Goal: Task Accomplishment & Management: Manage account settings

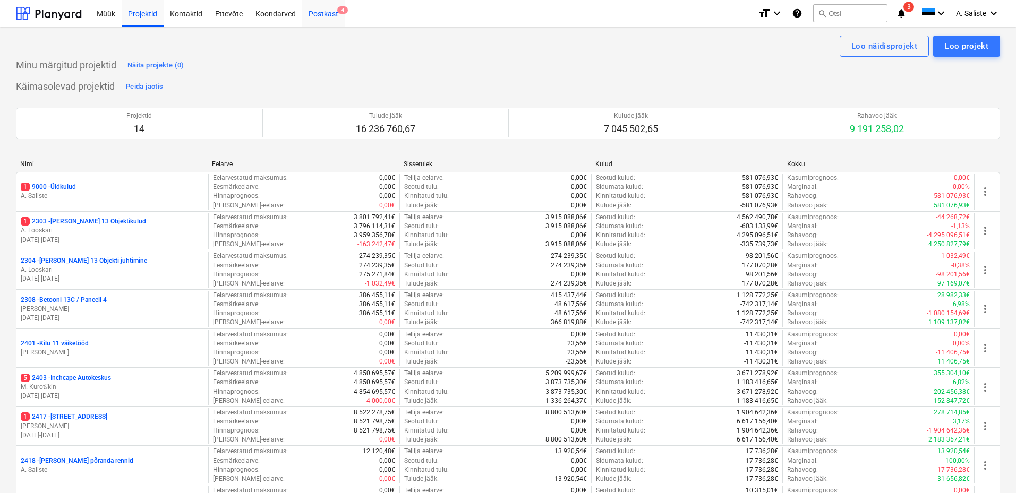
click at [325, 12] on div "Postkast 4" at bounding box center [323, 12] width 42 height 27
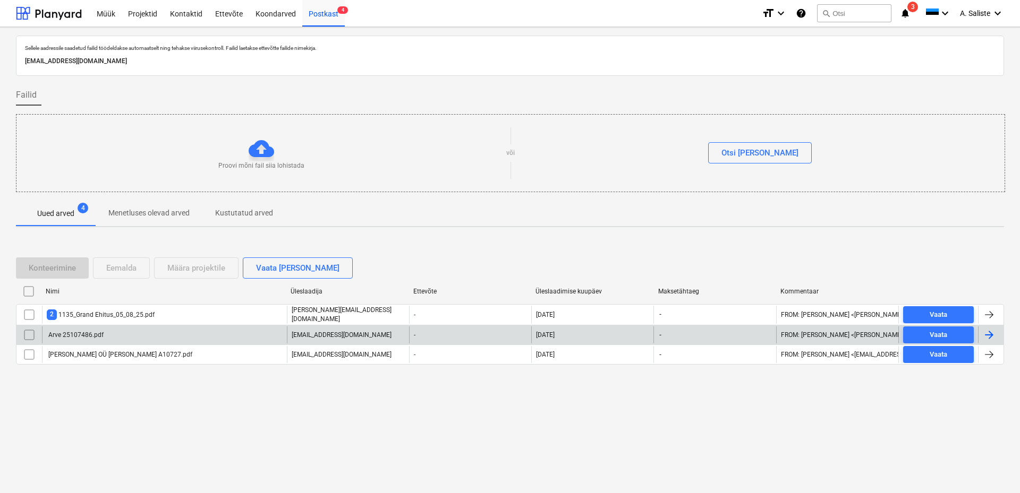
click at [110, 343] on div "Arve 25107486.pdf" at bounding box center [164, 335] width 245 height 17
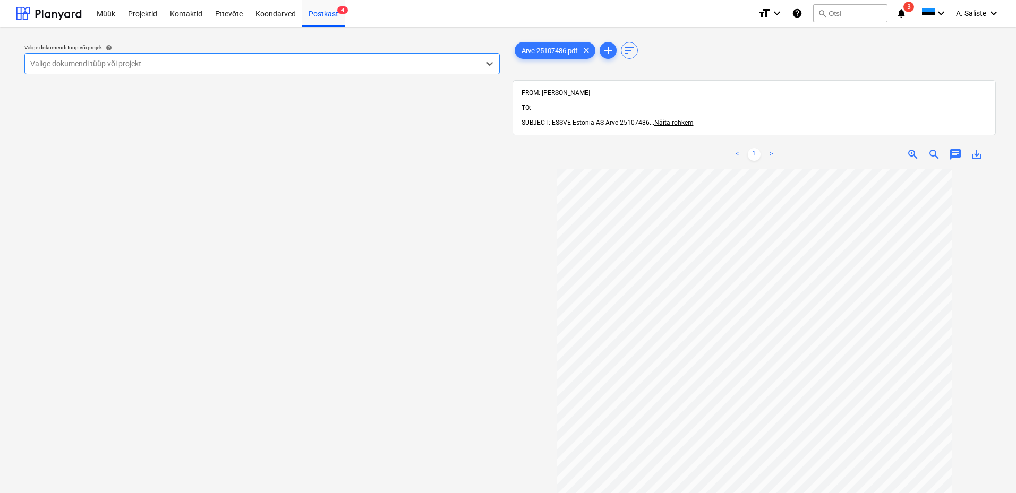
click at [355, 58] on div at bounding box center [252, 63] width 444 height 11
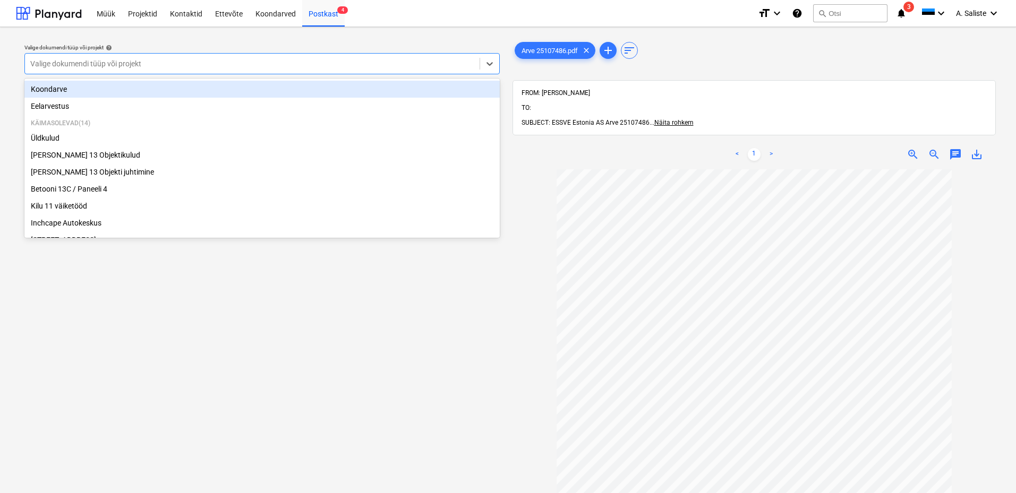
click at [202, 93] on div "Koondarve" at bounding box center [261, 89] width 475 height 17
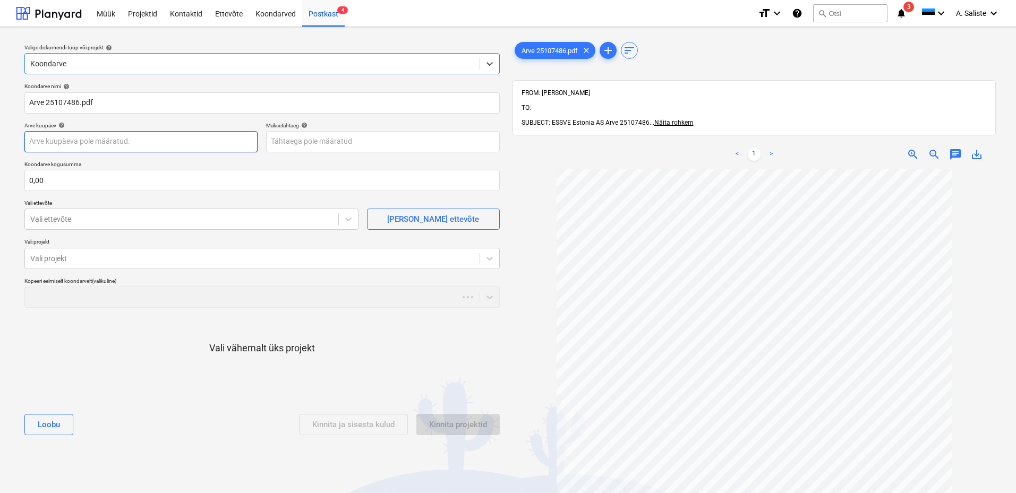
click at [158, 146] on body "Müük Projektid Kontaktid Ettevõte Koondarved Postkast 4 format_size keyboard_ar…" at bounding box center [508, 246] width 1016 height 493
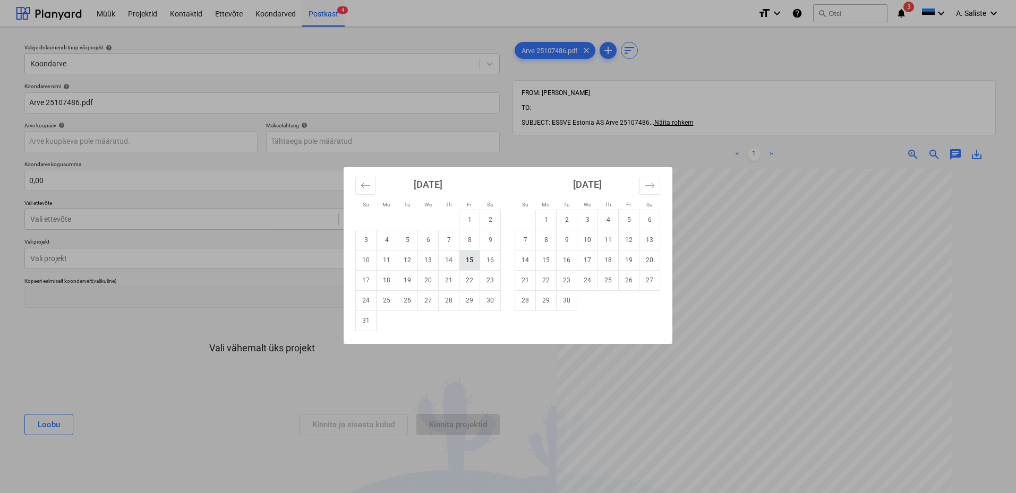
click at [468, 260] on td "15" at bounding box center [469, 260] width 21 height 20
type input "[DATE]"
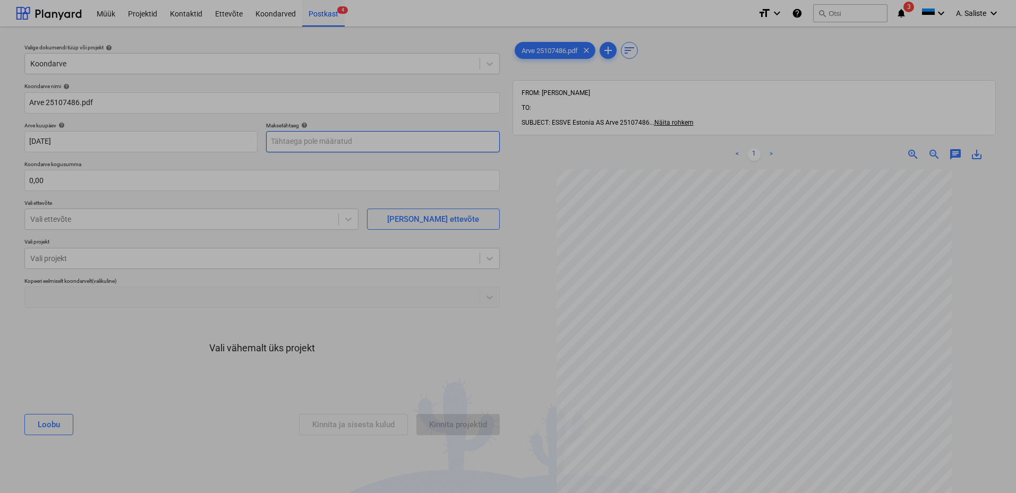
click at [293, 146] on body "Müük Projektid Kontaktid Ettevõte Koondarved Postkast 4 format_size keyboard_ar…" at bounding box center [508, 246] width 1016 height 493
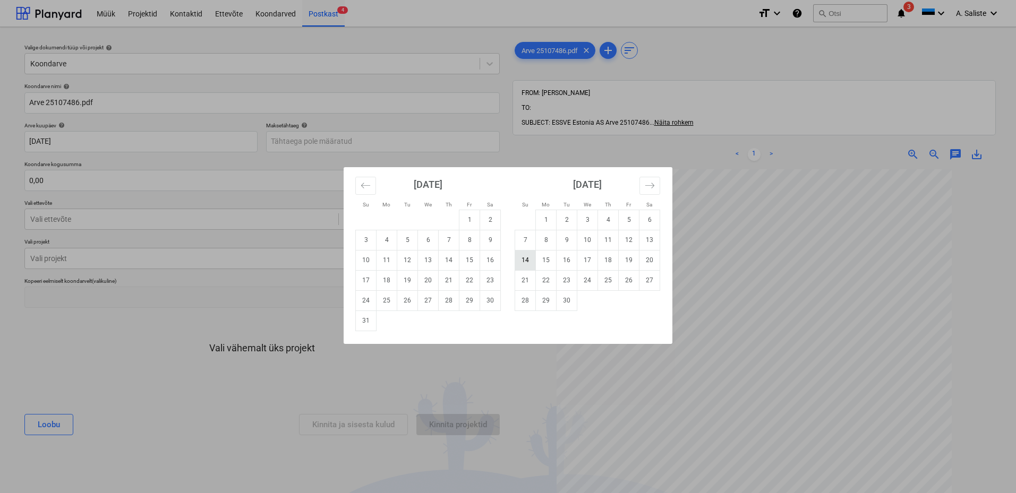
click at [523, 256] on td "14" at bounding box center [525, 260] width 21 height 20
type input "[DATE]"
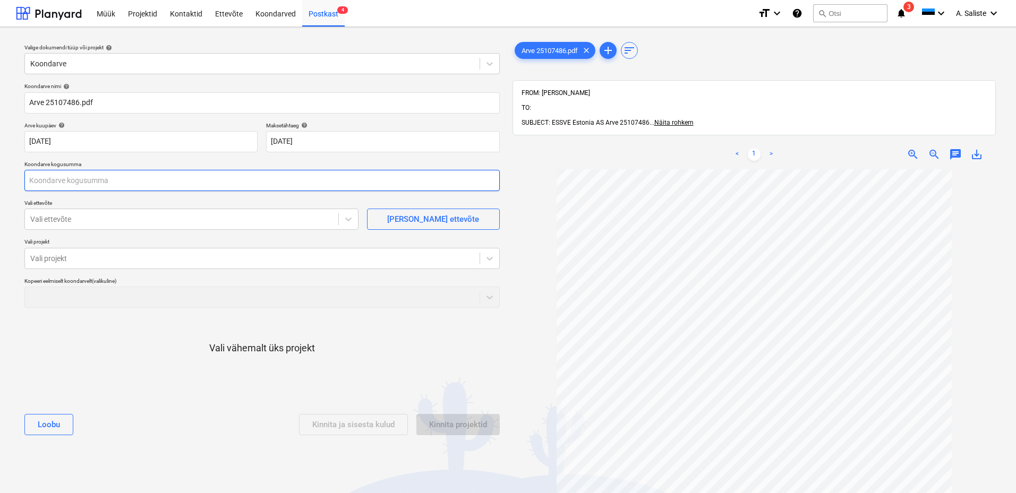
click at [74, 173] on input "text" at bounding box center [261, 180] width 475 height 21
type input "195,61"
click at [53, 218] on div at bounding box center [181, 219] width 303 height 11
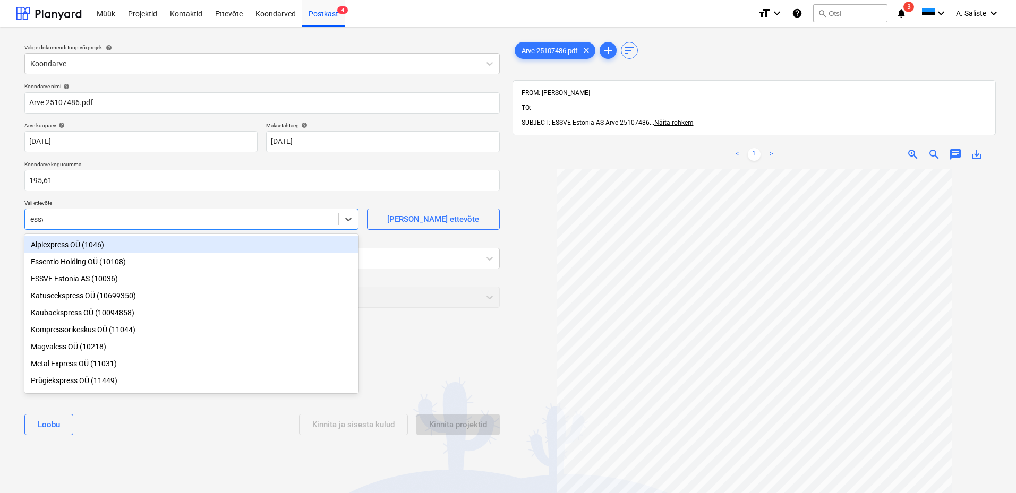
type input "essve"
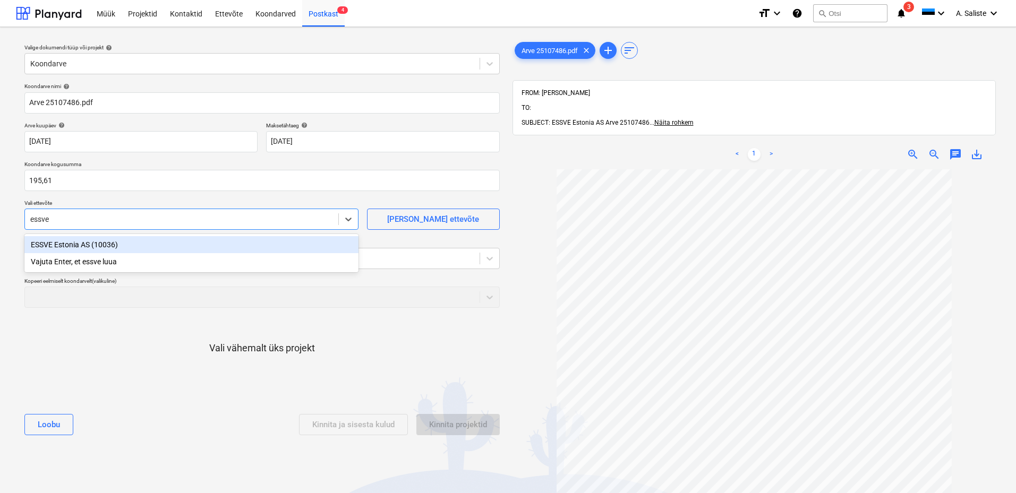
click at [59, 248] on div "ESSVE Estonia AS (10036)" at bounding box center [191, 244] width 334 height 17
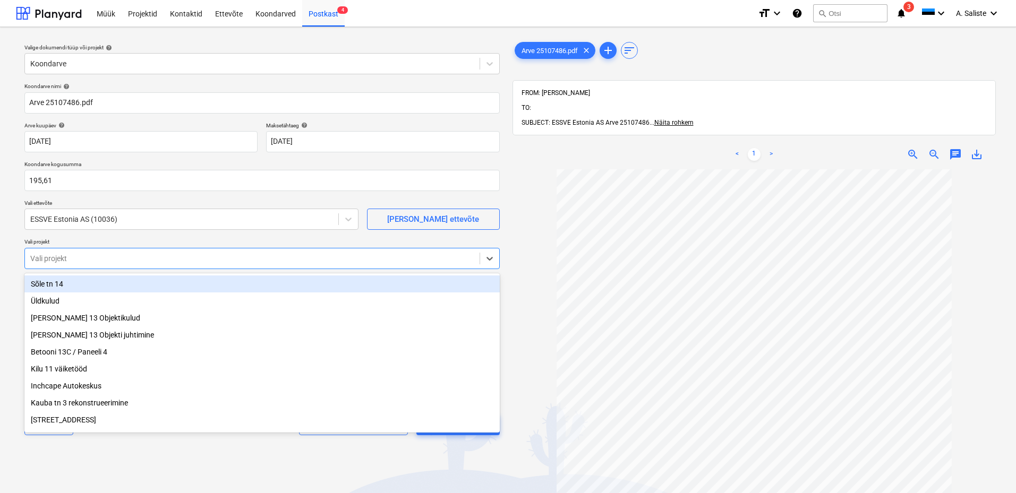
click at [89, 261] on div at bounding box center [252, 258] width 444 height 11
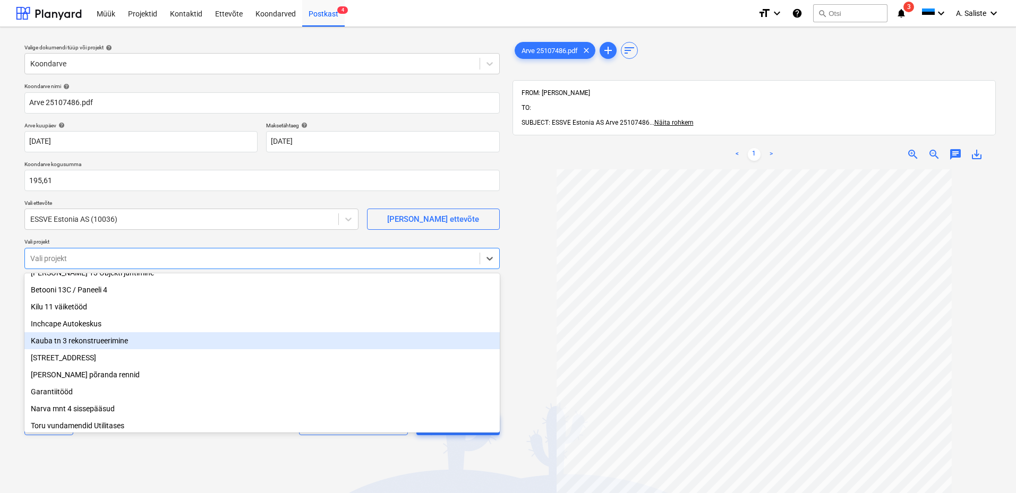
scroll to position [125, 0]
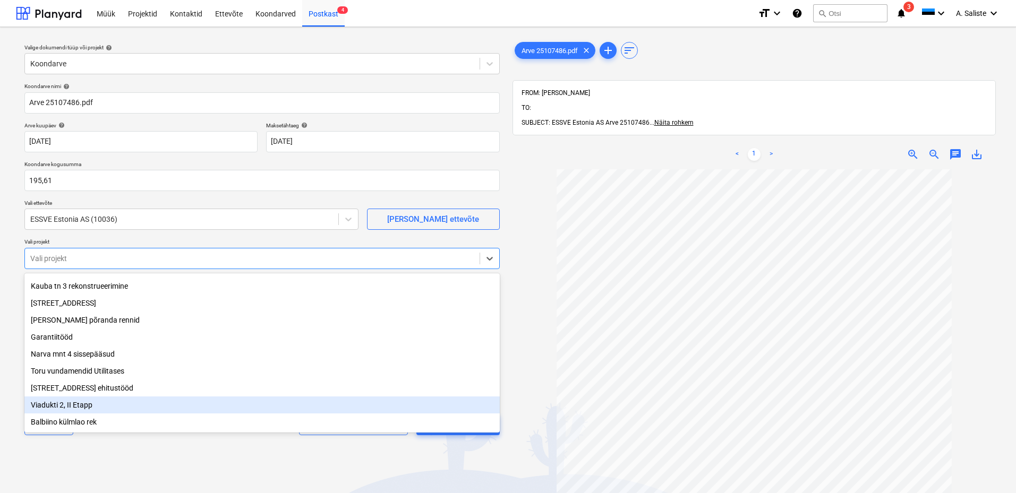
click at [55, 402] on div "Viadukti 2, II Etapp" at bounding box center [261, 405] width 475 height 17
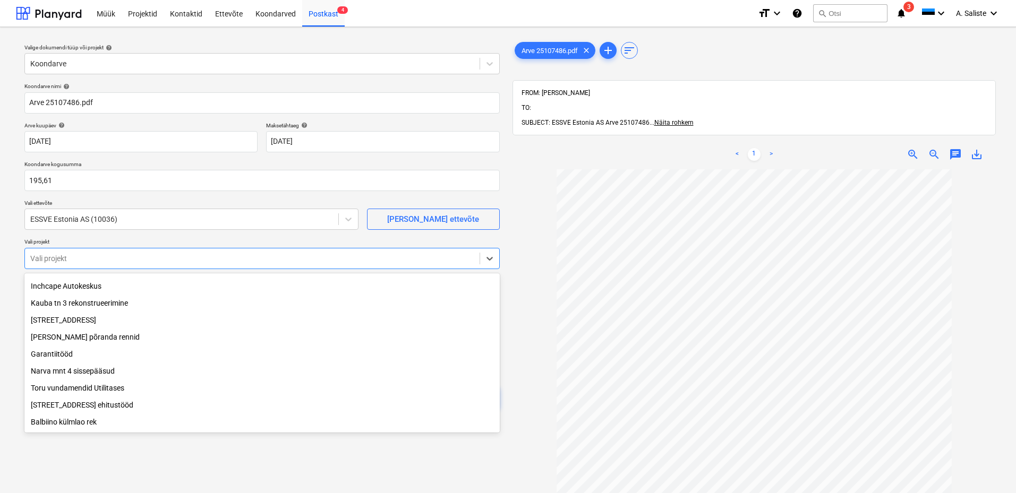
scroll to position [108, 0]
click at [66, 451] on div "Valige dokumendi tüüp või projekt help Koondarve Koondarve nimi help Arve 25107…" at bounding box center [262, 337] width 492 height 602
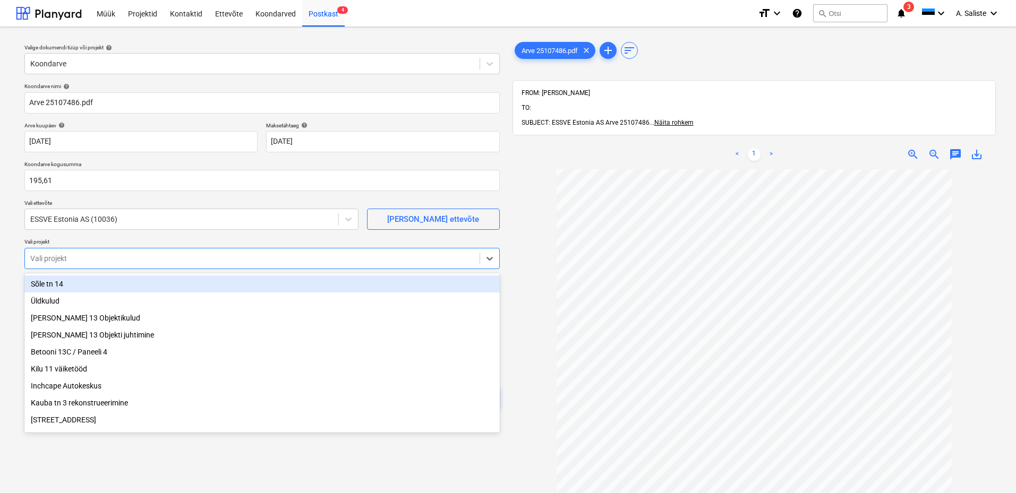
click at [97, 260] on div at bounding box center [252, 258] width 444 height 11
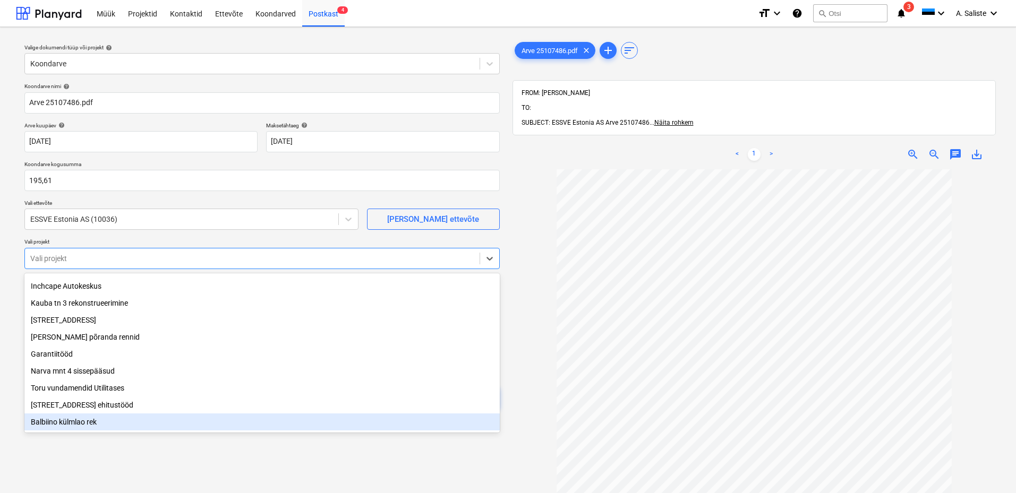
click at [66, 424] on div "Balbiino külmlao rek" at bounding box center [261, 422] width 475 height 17
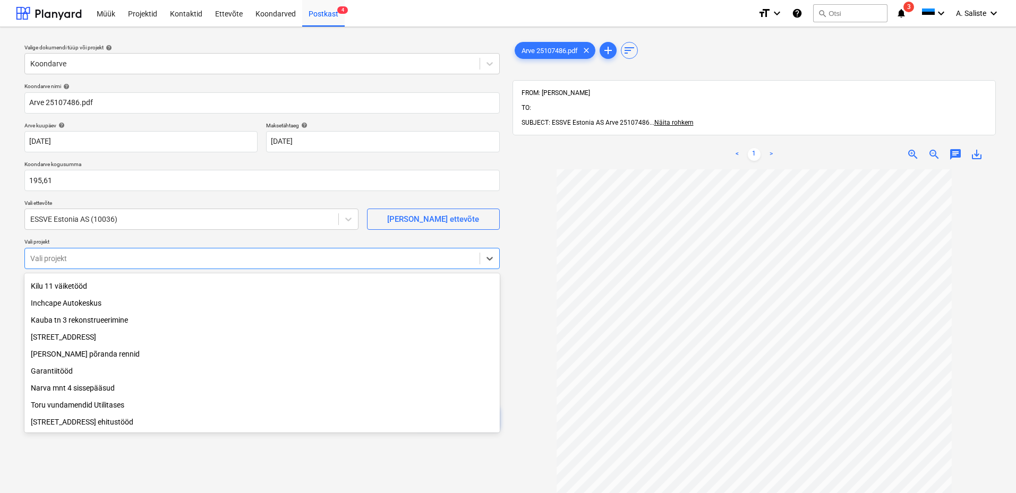
scroll to position [90, 0]
drag, startPoint x: 146, startPoint y: 463, endPoint x: 150, endPoint y: 458, distance: 7.1
click at [146, 463] on div "Valige dokumendi tüüp või projekt help Koondarve Koondarve nimi help Arve 25107…" at bounding box center [262, 337] width 492 height 602
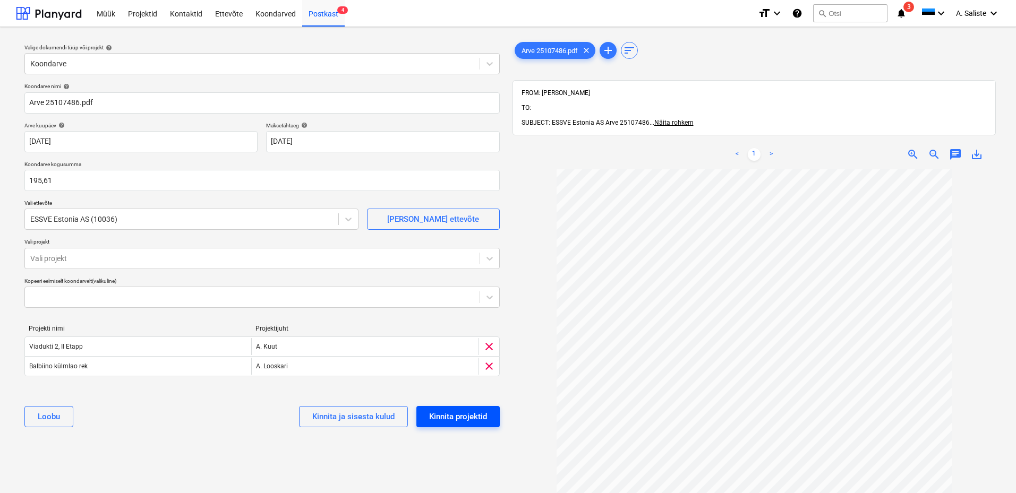
click at [467, 417] on div "Kinnita projektid" at bounding box center [458, 417] width 58 height 14
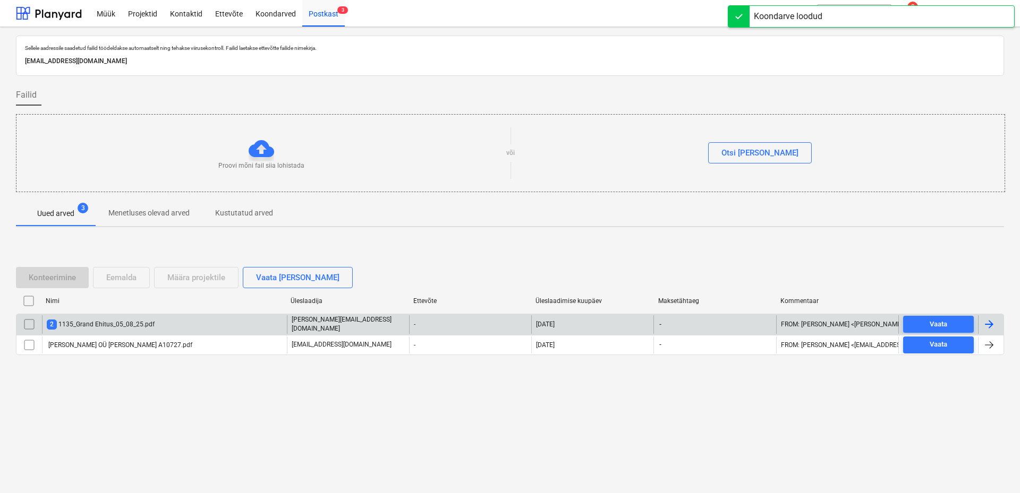
click at [104, 322] on div "2 1135_Grand Ehitus_05_08_25.pdf" at bounding box center [101, 325] width 108 height 10
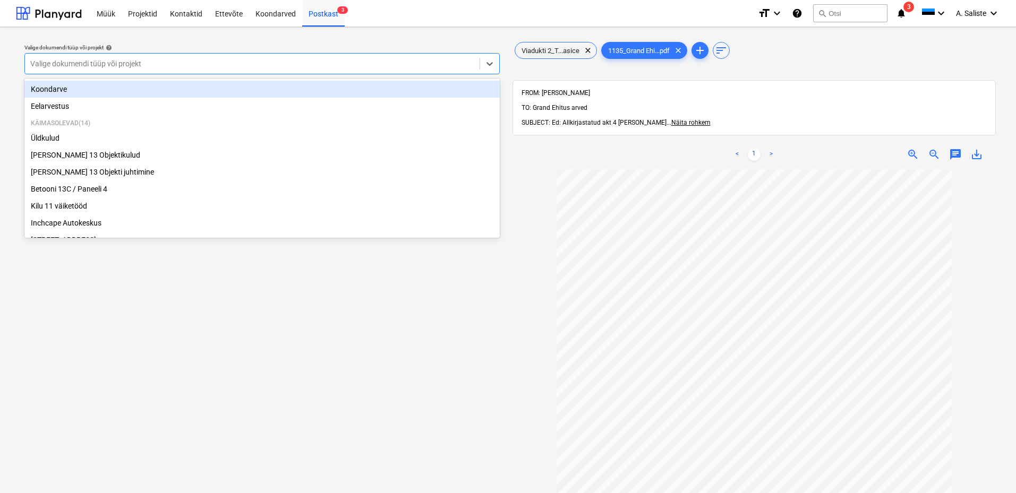
drag, startPoint x: 420, startPoint y: 60, endPoint x: 373, endPoint y: 62, distance: 46.8
click at [419, 61] on div at bounding box center [252, 63] width 444 height 11
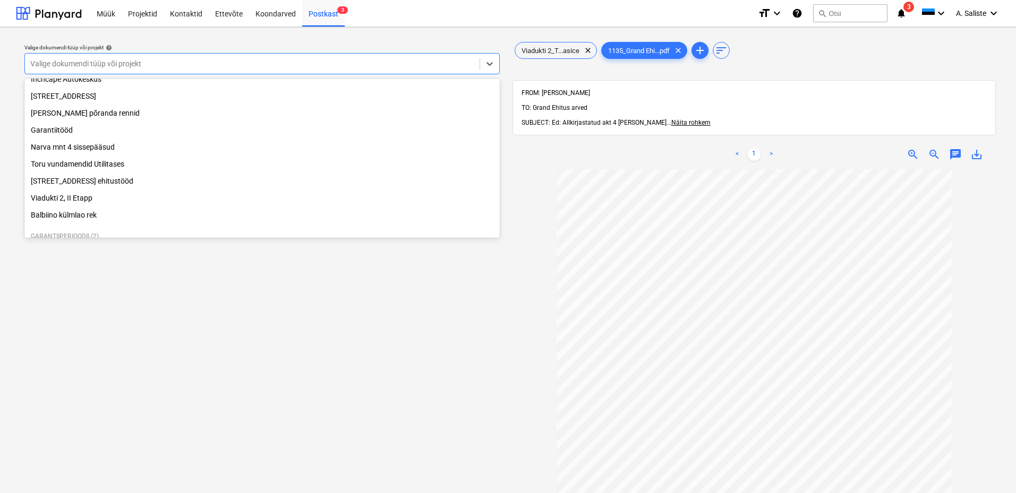
scroll to position [199, 0]
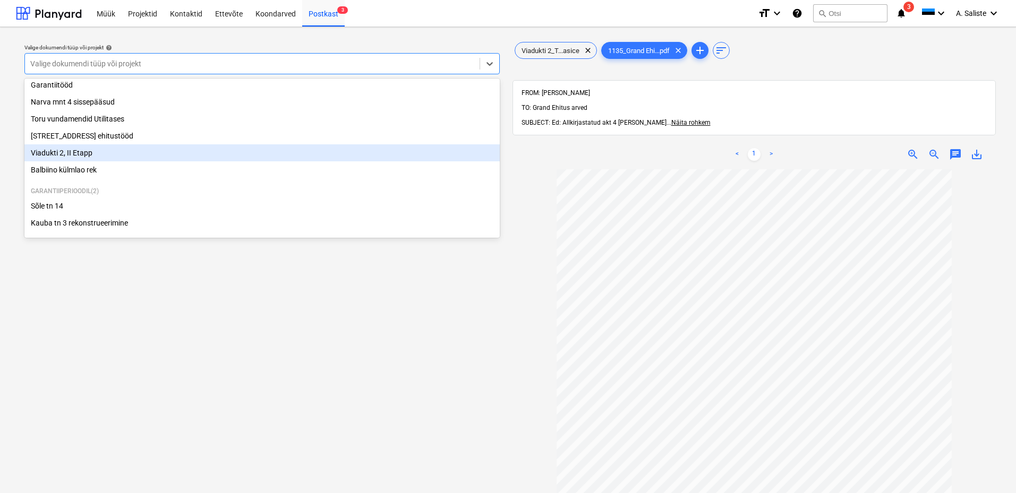
click at [66, 151] on div "Viadukti 2, II Etapp" at bounding box center [261, 152] width 475 height 17
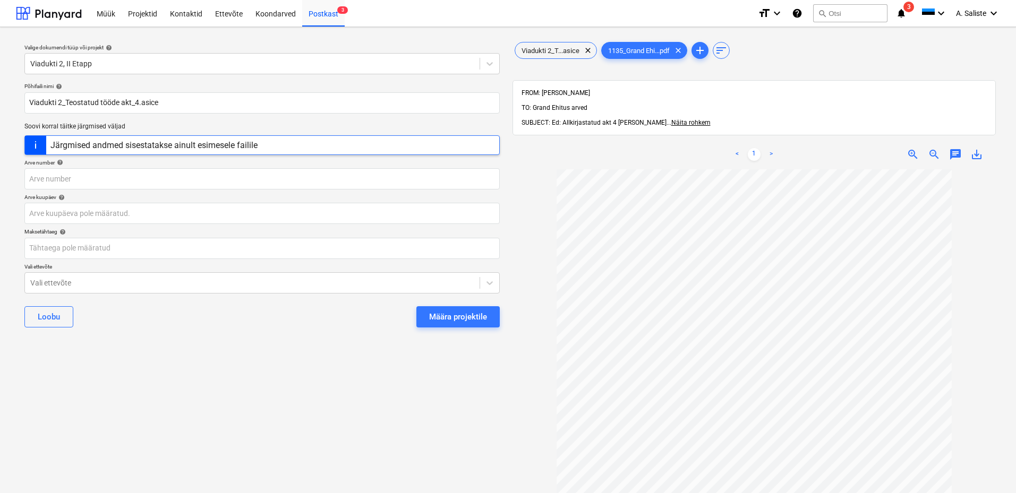
click at [84, 320] on div "[PERSON_NAME] projektile" at bounding box center [261, 317] width 475 height 38
click at [593, 48] on span "clear" at bounding box center [588, 50] width 13 height 13
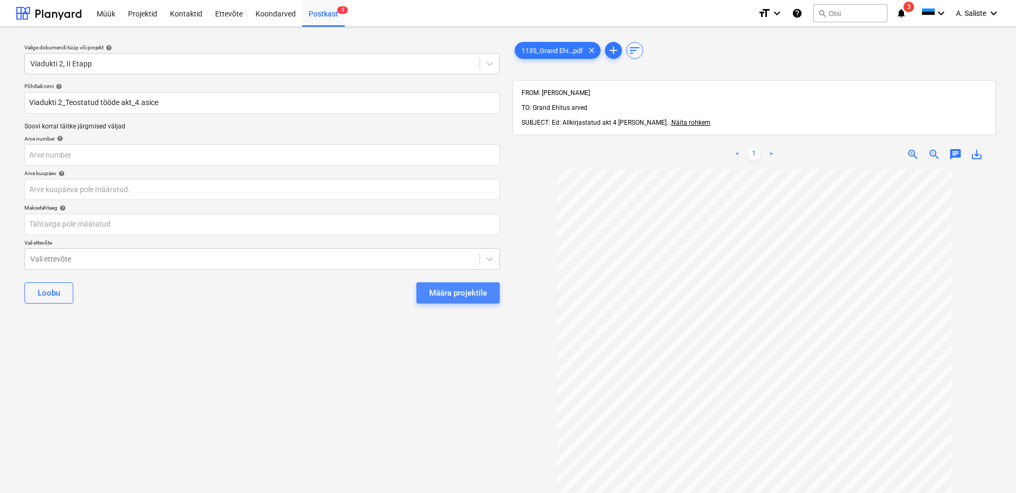
click at [458, 294] on div "Määra projektile" at bounding box center [458, 293] width 58 height 14
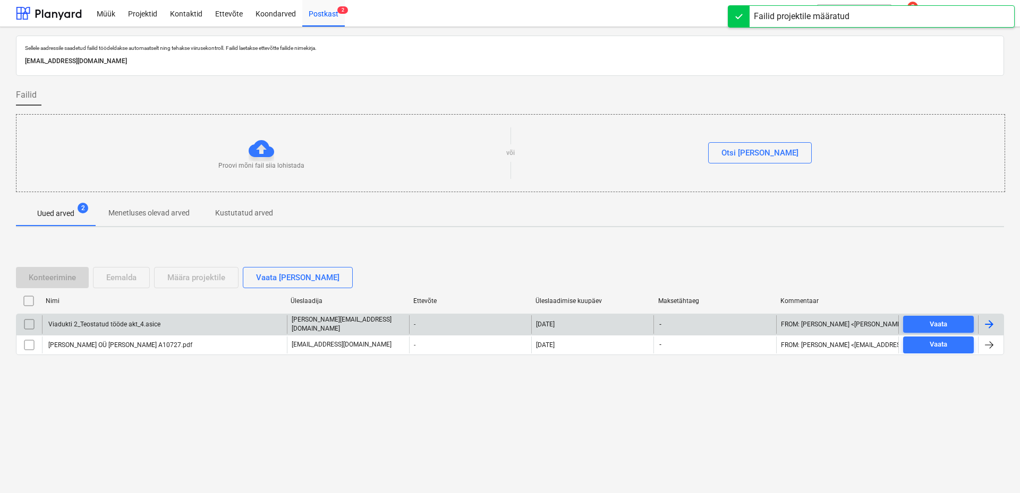
click at [29, 323] on input "checkbox" at bounding box center [29, 324] width 17 height 17
click at [129, 275] on div "Eemalda" at bounding box center [121, 278] width 30 height 14
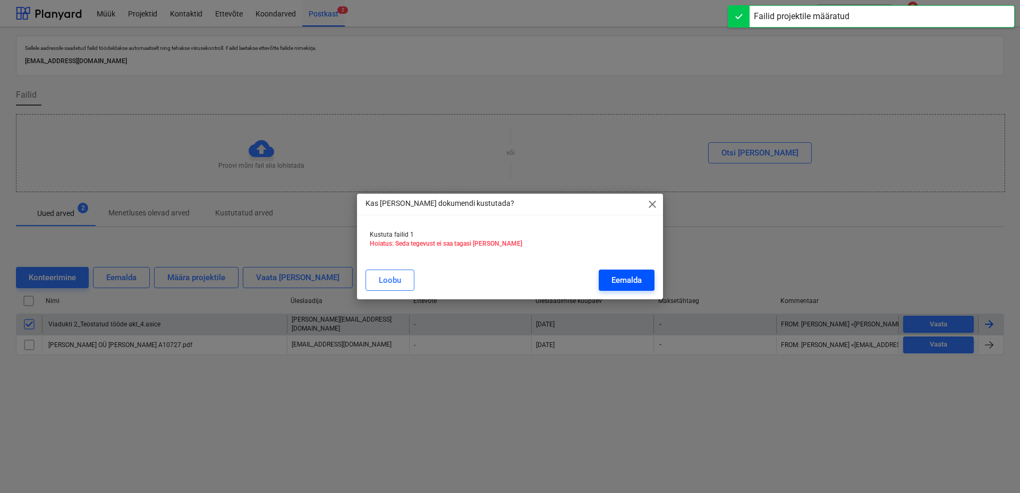
click at [646, 285] on button "Eemalda" at bounding box center [627, 280] width 56 height 21
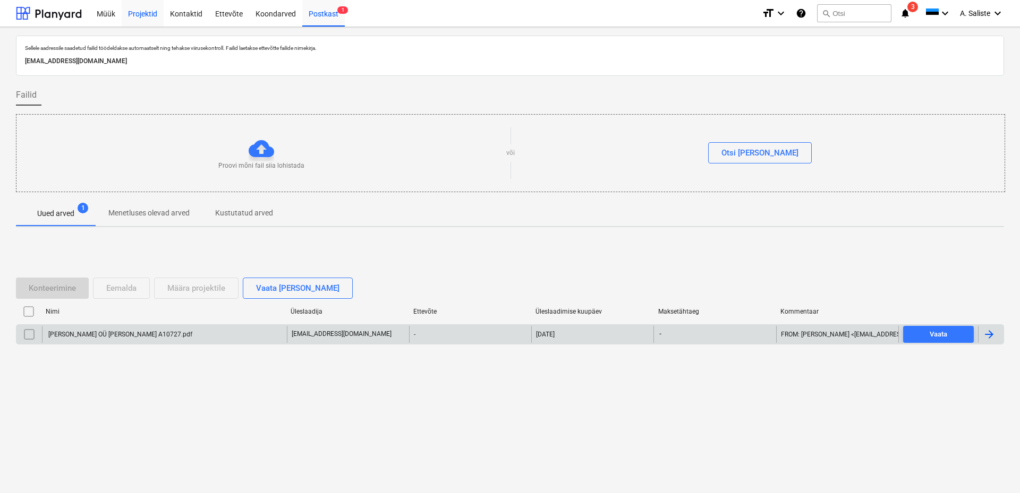
click at [159, 14] on div "Projektid" at bounding box center [143, 12] width 42 height 27
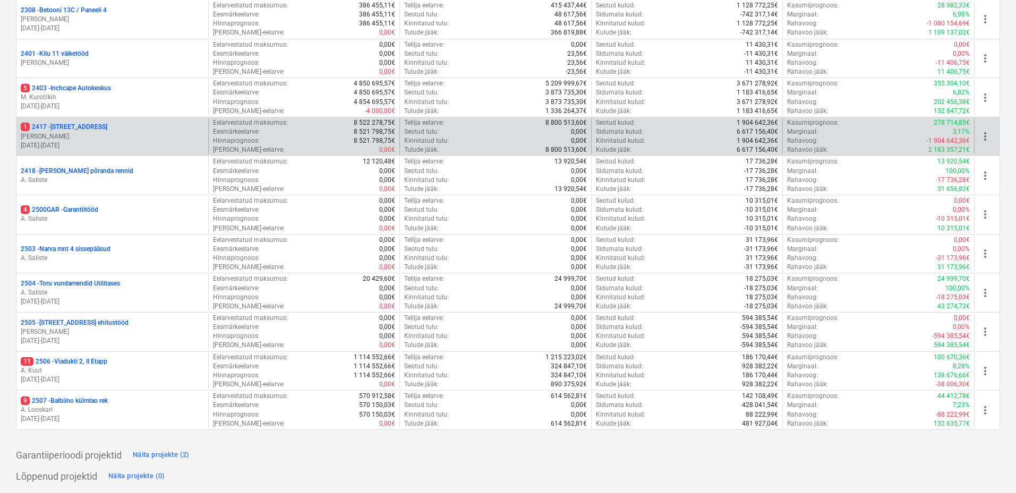
scroll to position [312, 0]
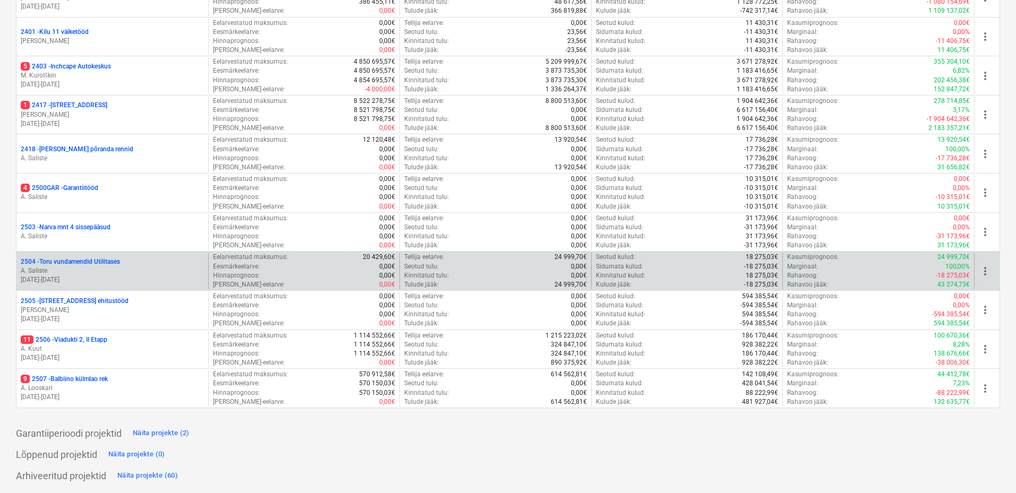
click at [990, 275] on span "more_vert" at bounding box center [985, 271] width 13 height 13
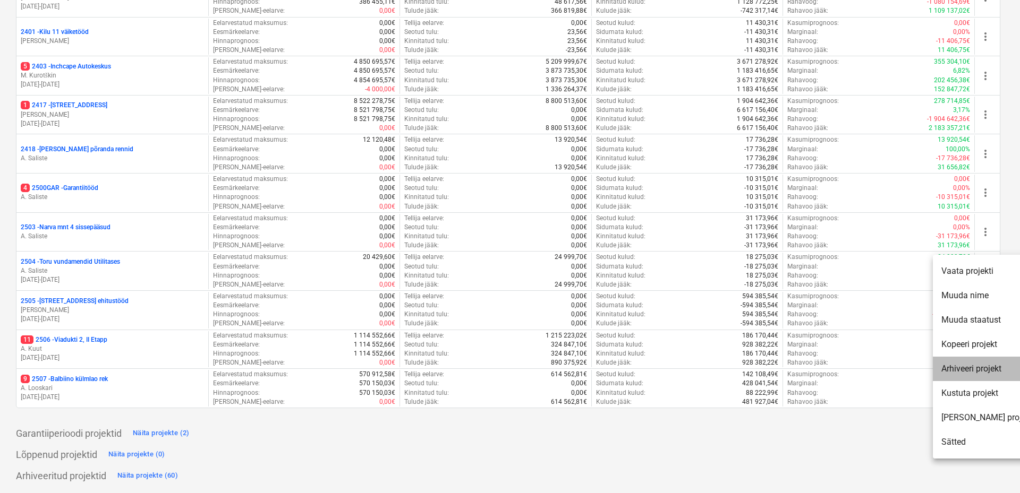
click at [978, 370] on li "Arhiveeri projekt" at bounding box center [987, 369] width 108 height 24
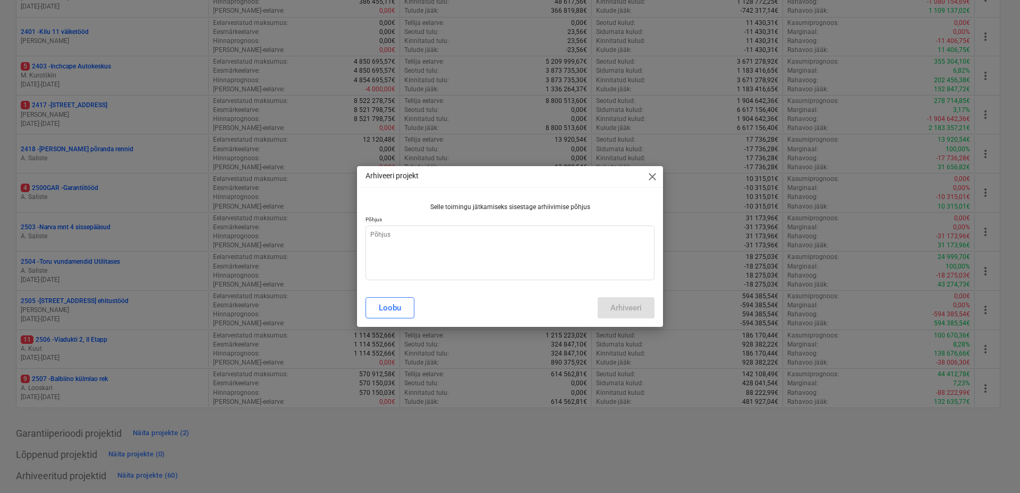
type textarea "x"
click at [489, 255] on textarea at bounding box center [509, 253] width 289 height 55
type textarea "A"
type textarea "x"
type textarea "AS"
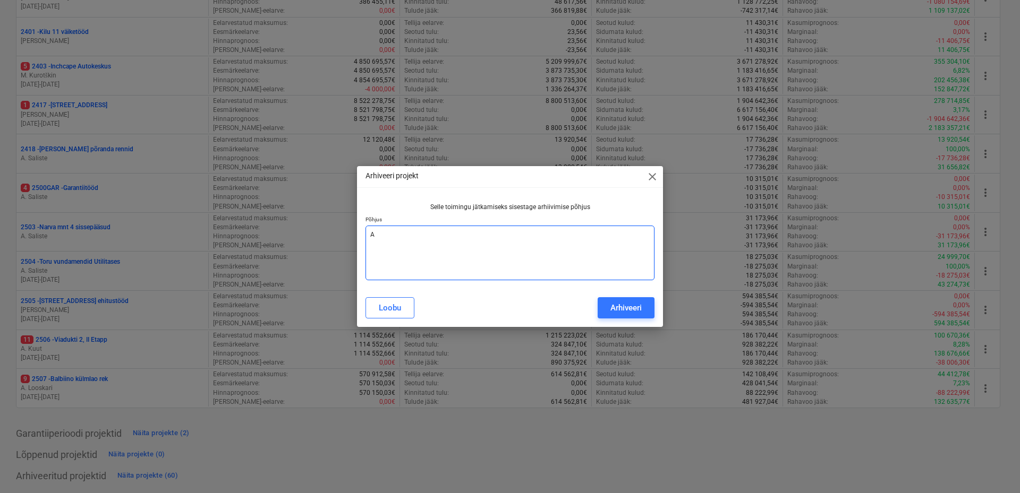
type textarea "x"
type textarea "AS"
type textarea "x"
type textarea "AS _"
type textarea "x"
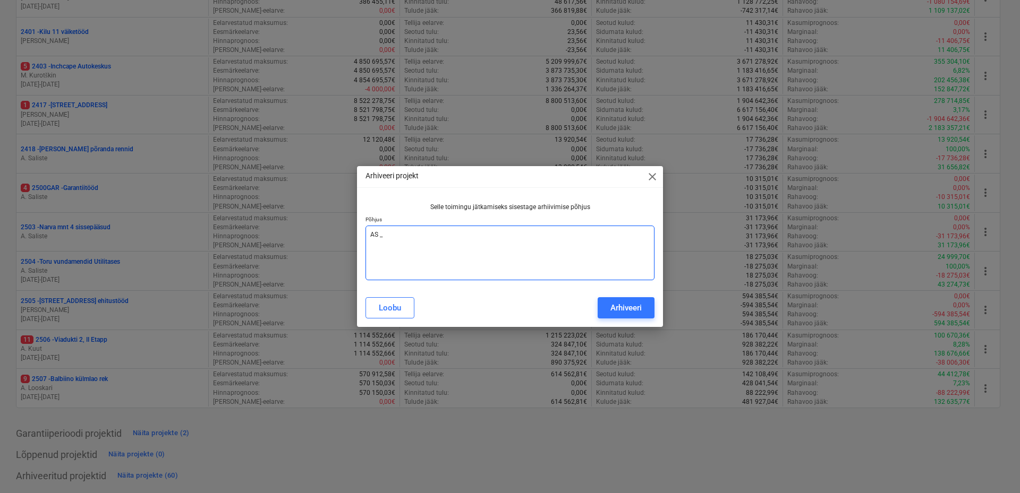
type textarea "AS _"
type textarea "x"
type textarea "AS _ l"
type textarea "x"
type textarea "AS _ lõ"
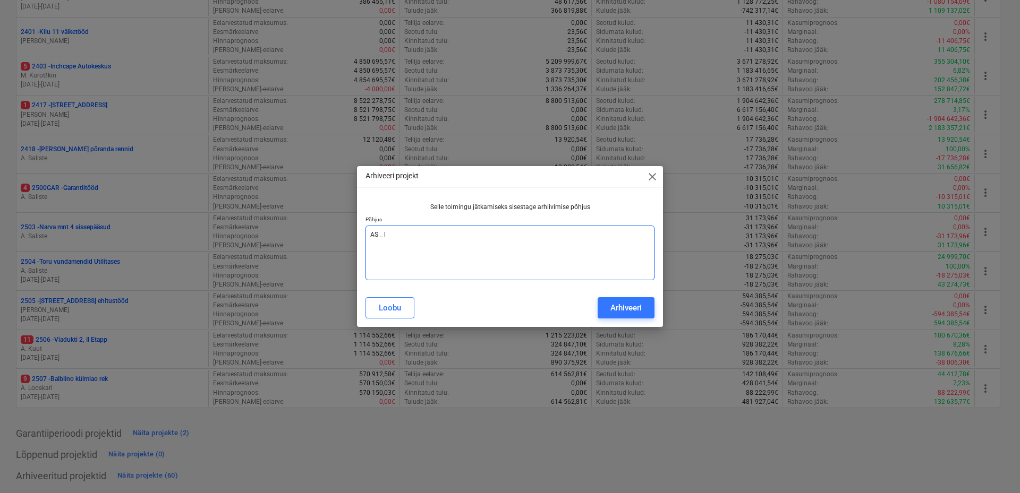
type textarea "x"
type textarea "AS _ lõp"
type textarea "x"
type textarea "AS _ lõpe"
type textarea "x"
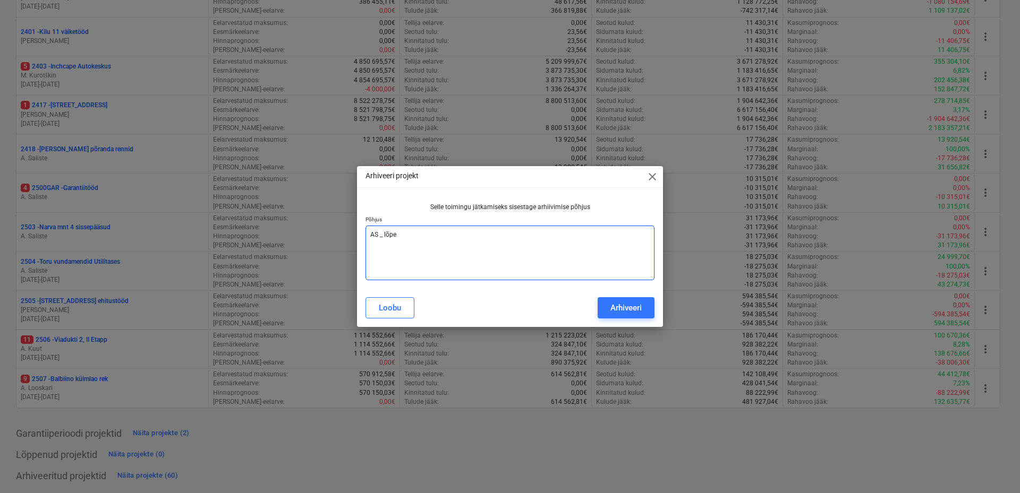
type textarea "AS _ lõpet"
type textarea "x"
type textarea "AS _ lõpeta"
type textarea "x"
type textarea "AS _ lõpetaU"
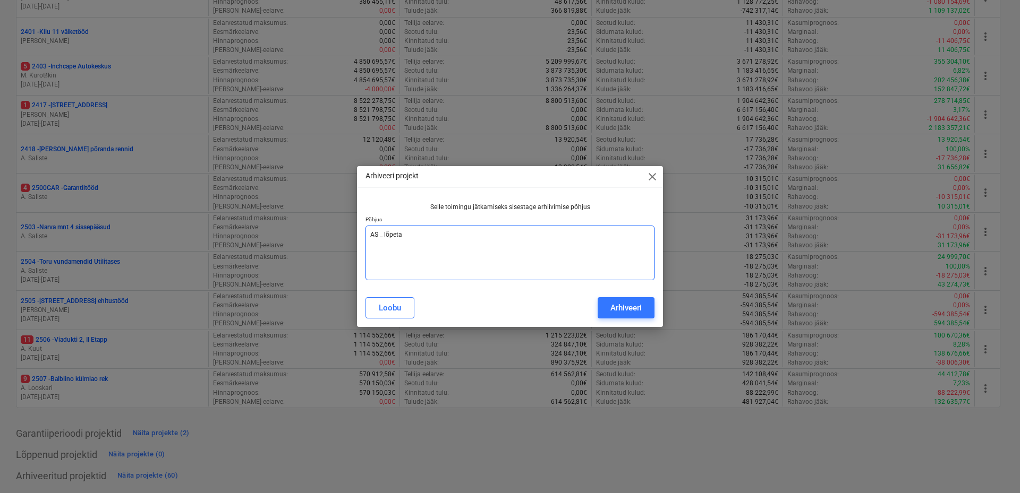
type textarea "x"
type textarea "AS _ lõpetaUD"
type textarea "x"
type textarea "AS _ lõpetaU"
type textarea "x"
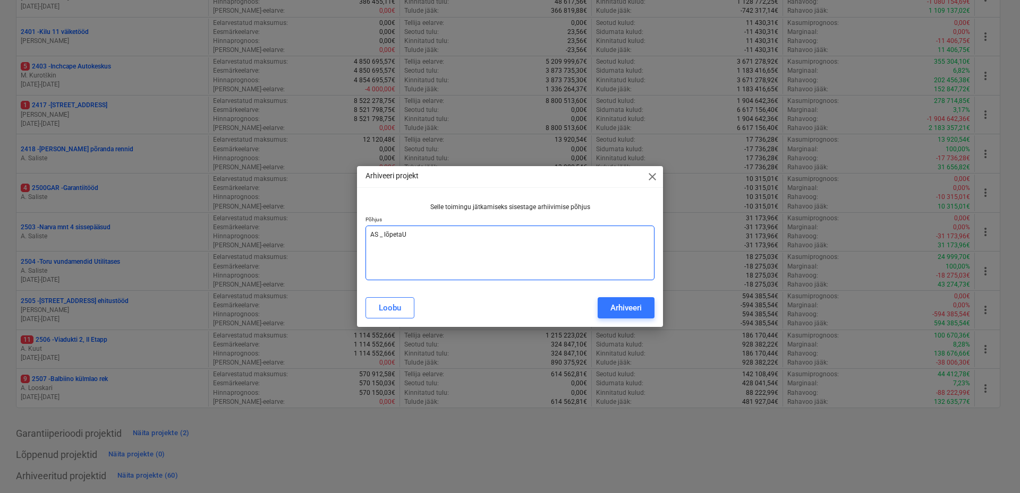
type textarea "AS _ lõpeta"
type textarea "x"
type textarea "AS _ lõpetaT"
type textarea "x"
type textarea "AS _ lõpetaTU"
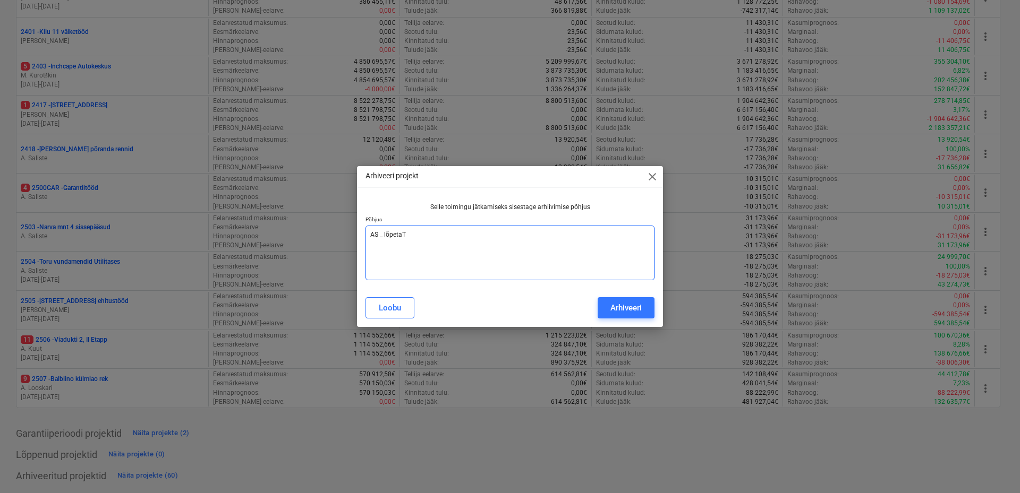
type textarea "x"
type textarea "AS _ lõpetaTUD"
type textarea "x"
type textarea "AS _ lõpetaTU"
type textarea "x"
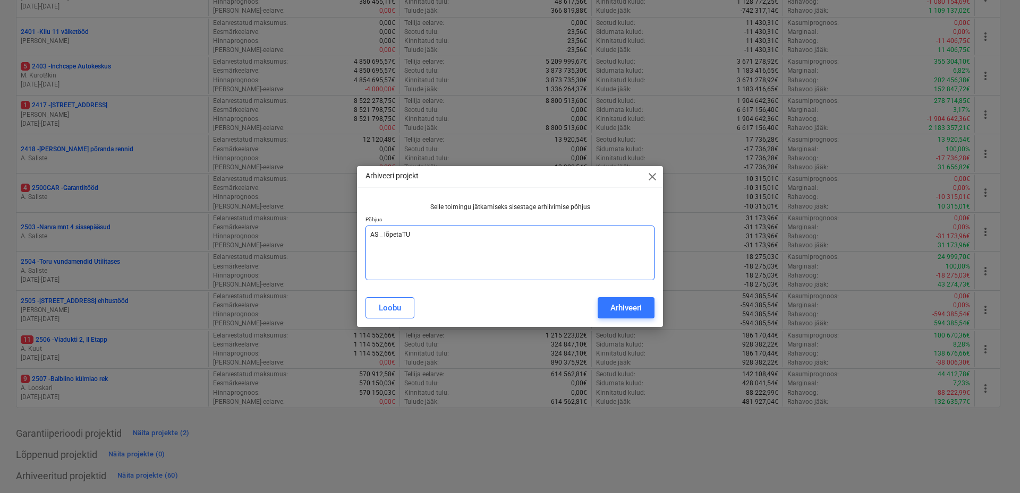
type textarea "AS _ lõpetaT"
type textarea "x"
type textarea "AS _ lõpeta"
type textarea "x"
type textarea "AS _ lõpetat"
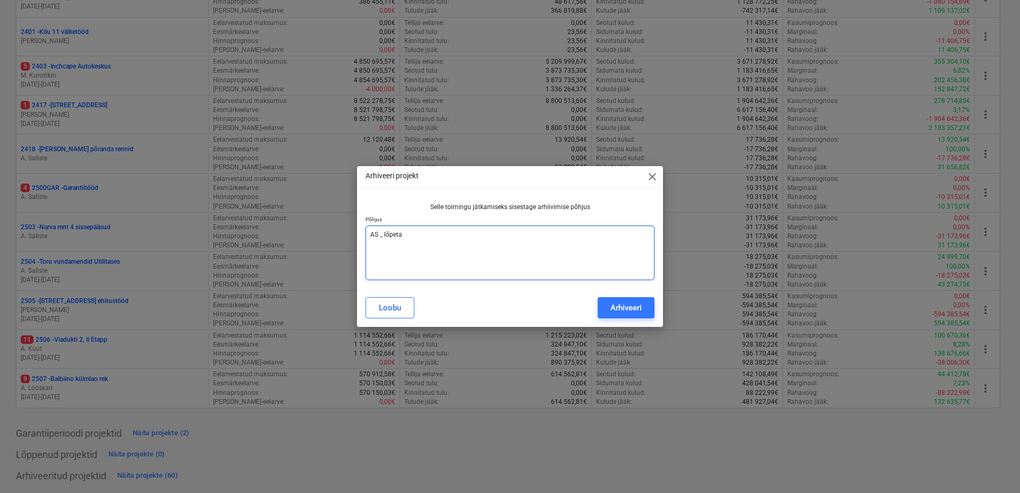
type textarea "x"
type textarea "AS _ lõpetatu"
type textarea "x"
type textarea "AS _ lõpetatud"
type textarea "x"
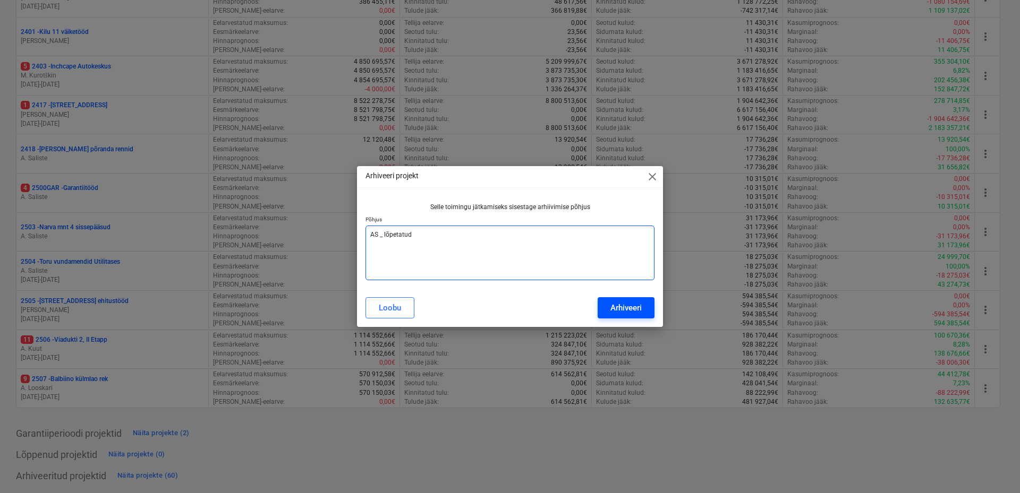
type textarea "AS _ lõpetatud"
click at [622, 306] on div "Arhiveeri" at bounding box center [625, 308] width 31 height 14
type textarea "x"
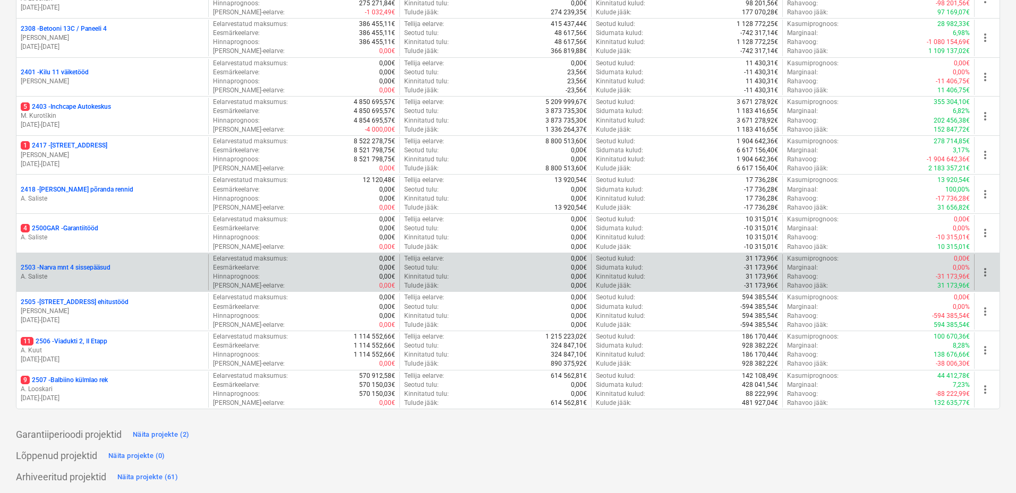
scroll to position [272, 0]
